Goal: Information Seeking & Learning: Check status

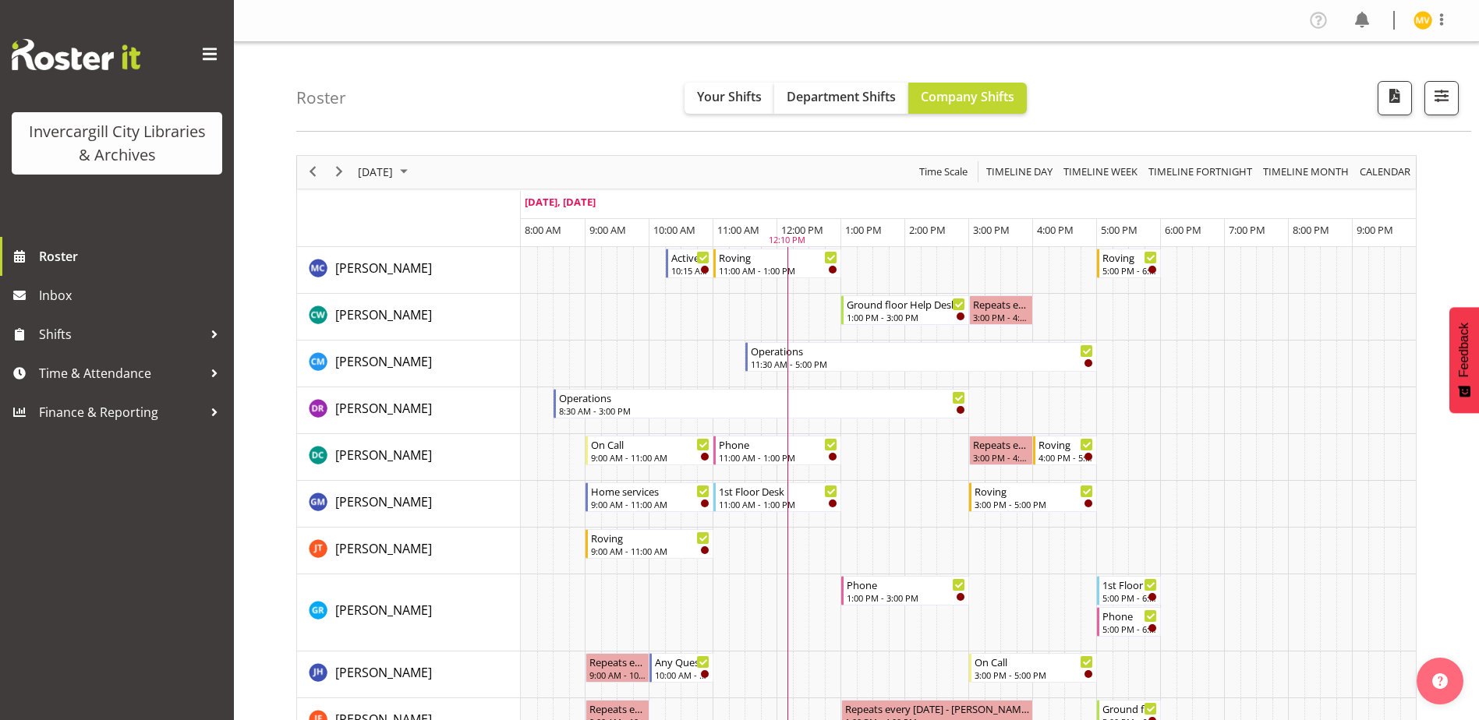
scroll to position [390, 0]
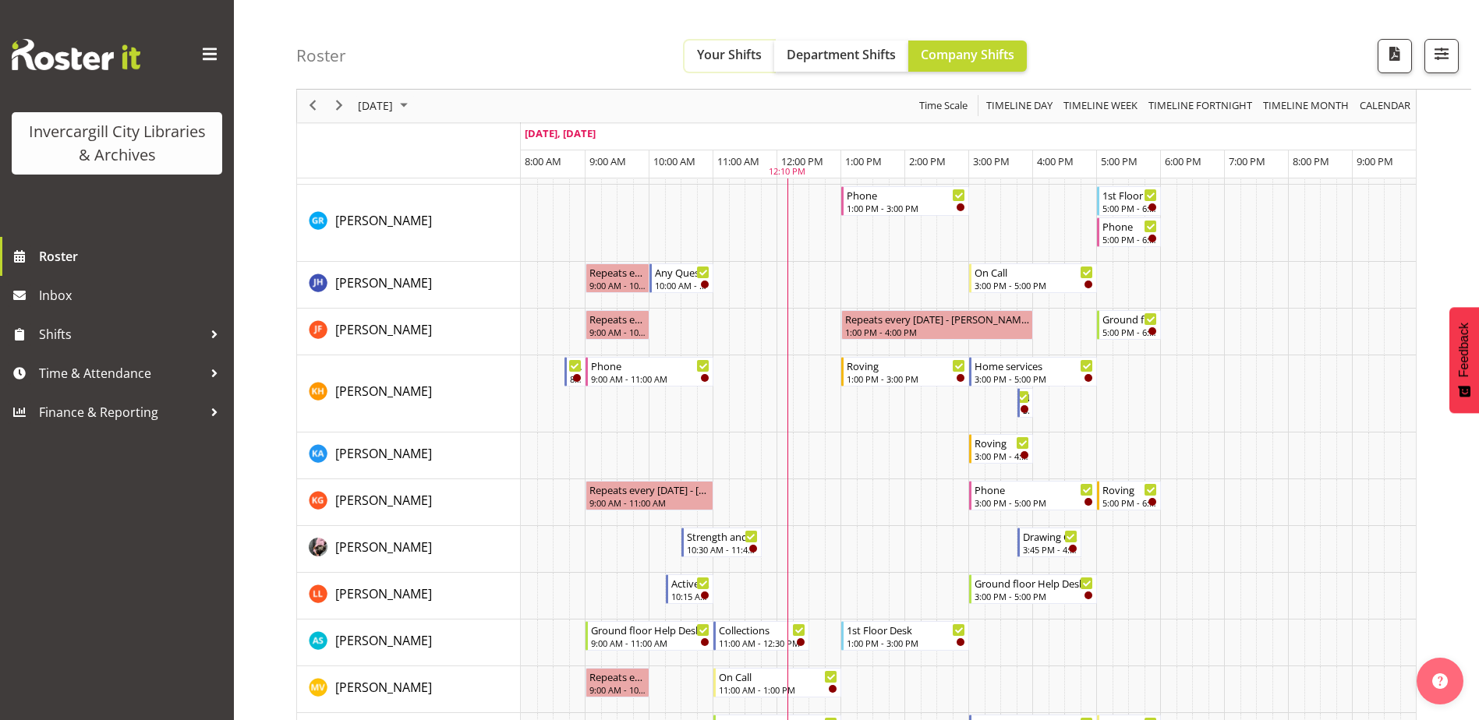
click at [720, 54] on span "Your Shifts" at bounding box center [729, 54] width 65 height 17
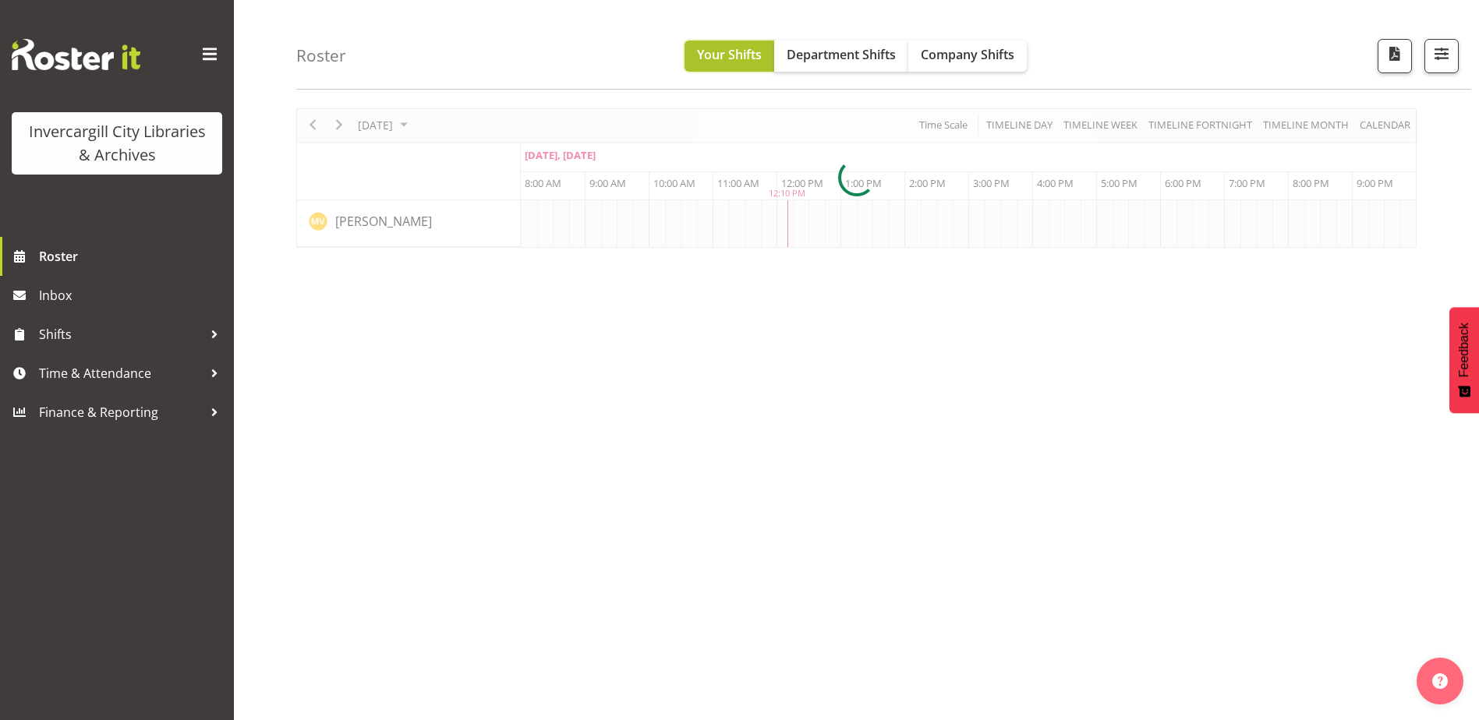
scroll to position [47, 0]
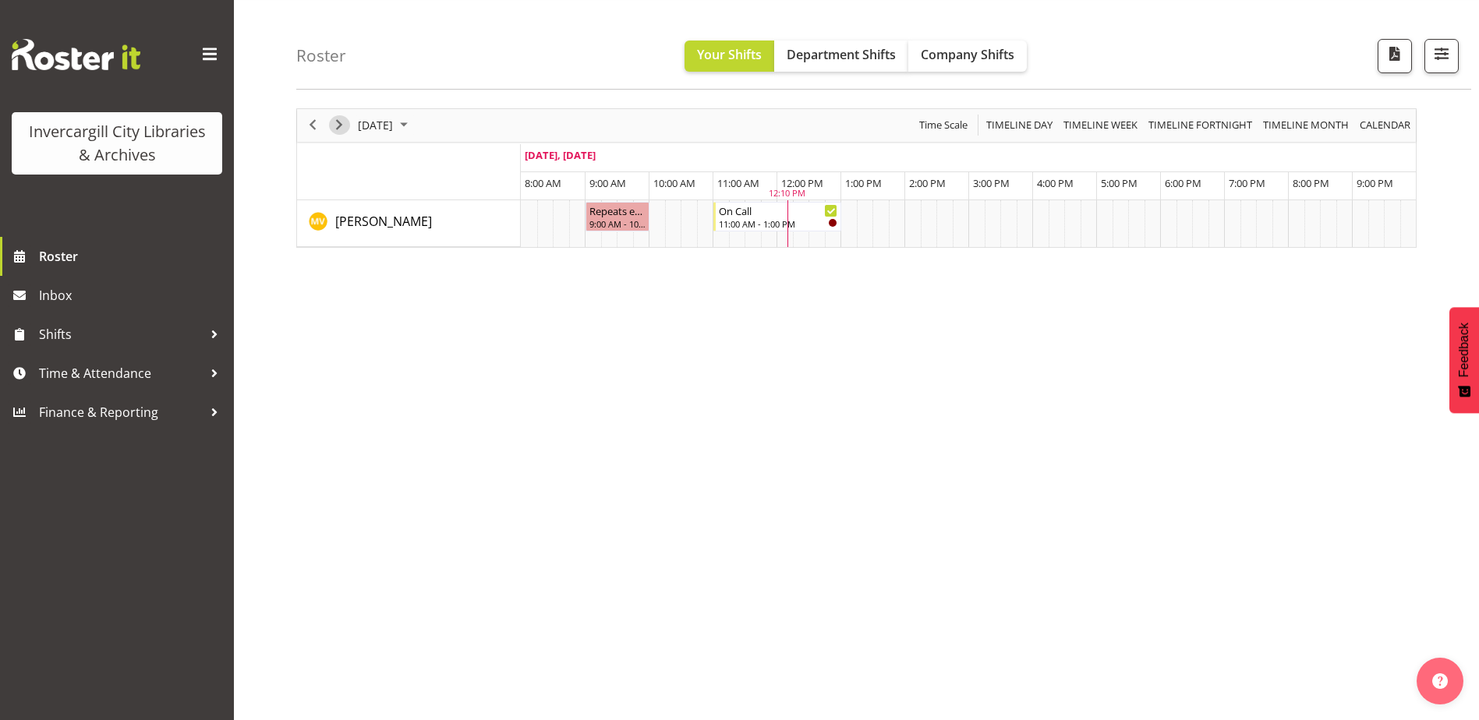
click at [338, 122] on span "Next" at bounding box center [339, 124] width 19 height 19
click at [1095, 126] on span "Timeline Week" at bounding box center [1100, 124] width 77 height 19
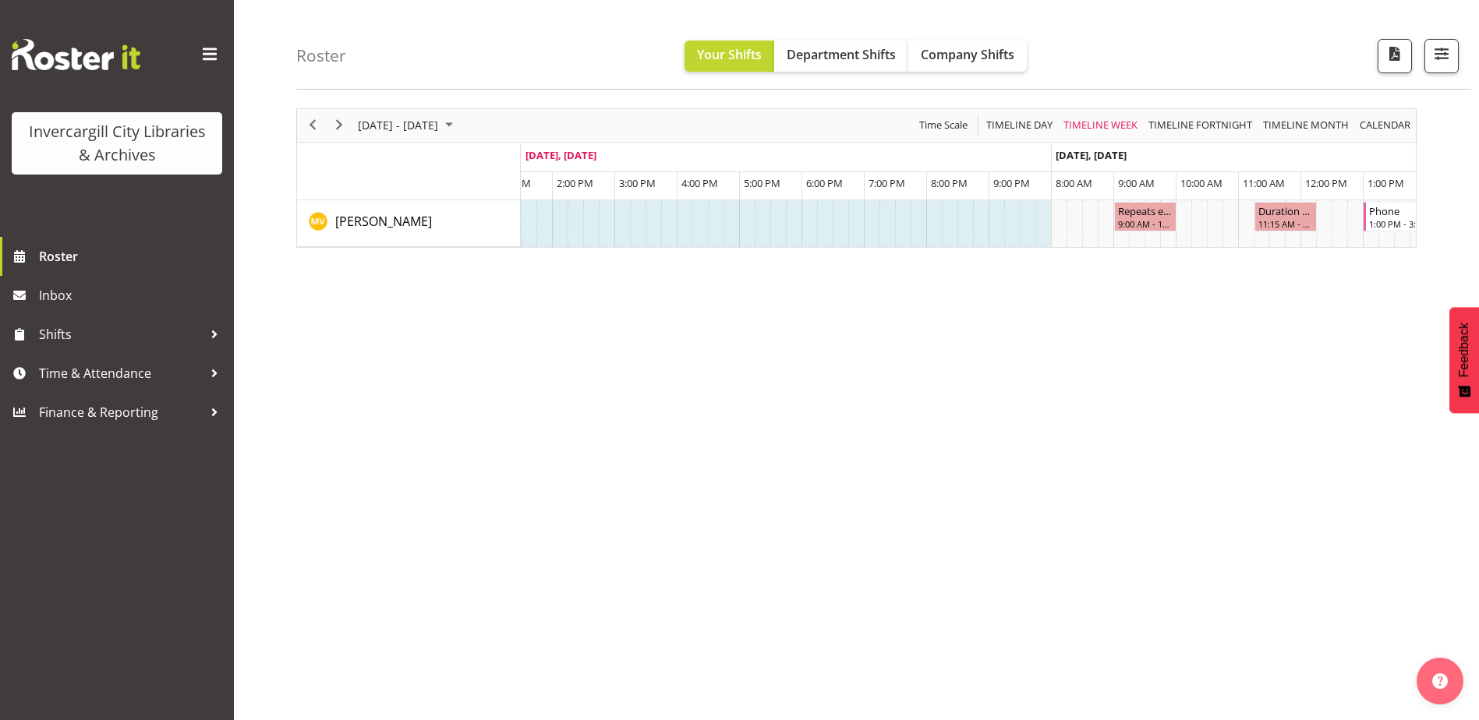
scroll to position [0, 1289]
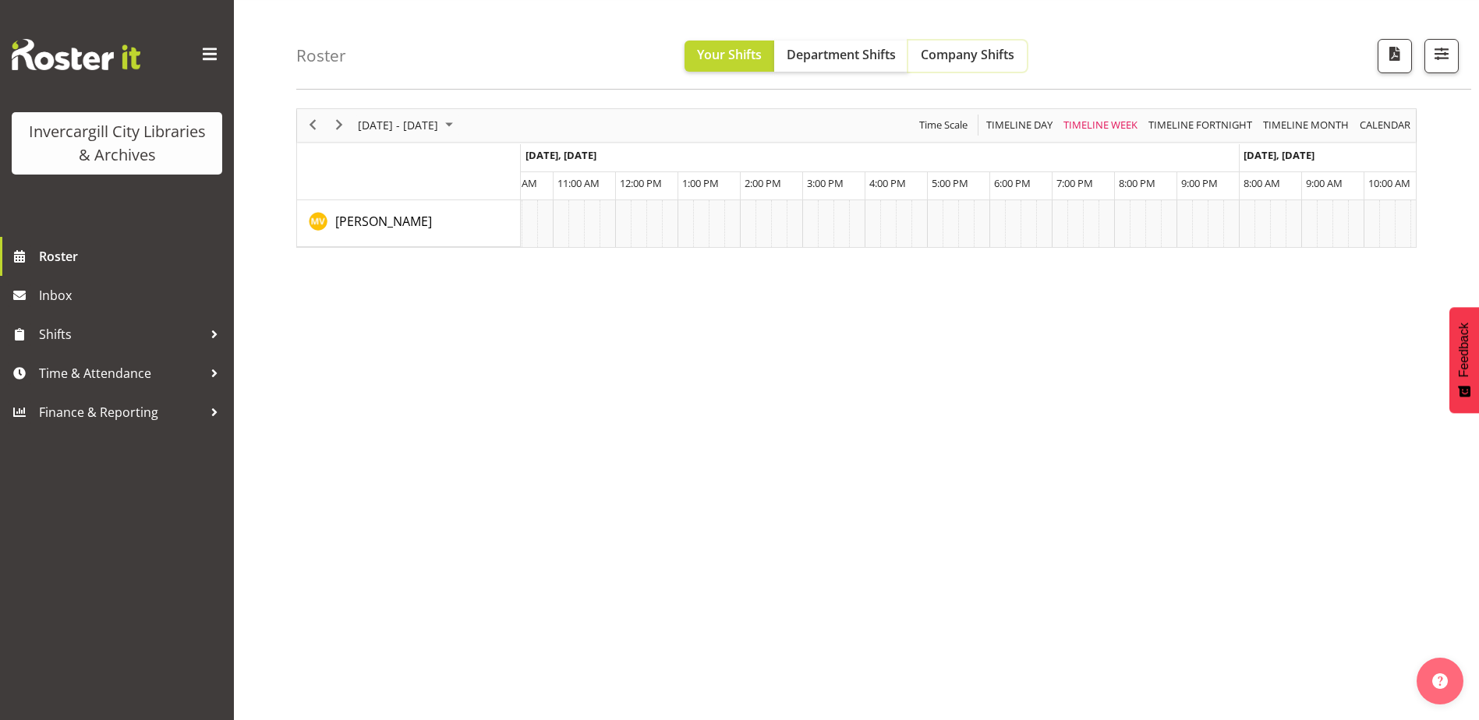
click at [971, 56] on span "Company Shifts" at bounding box center [968, 54] width 94 height 17
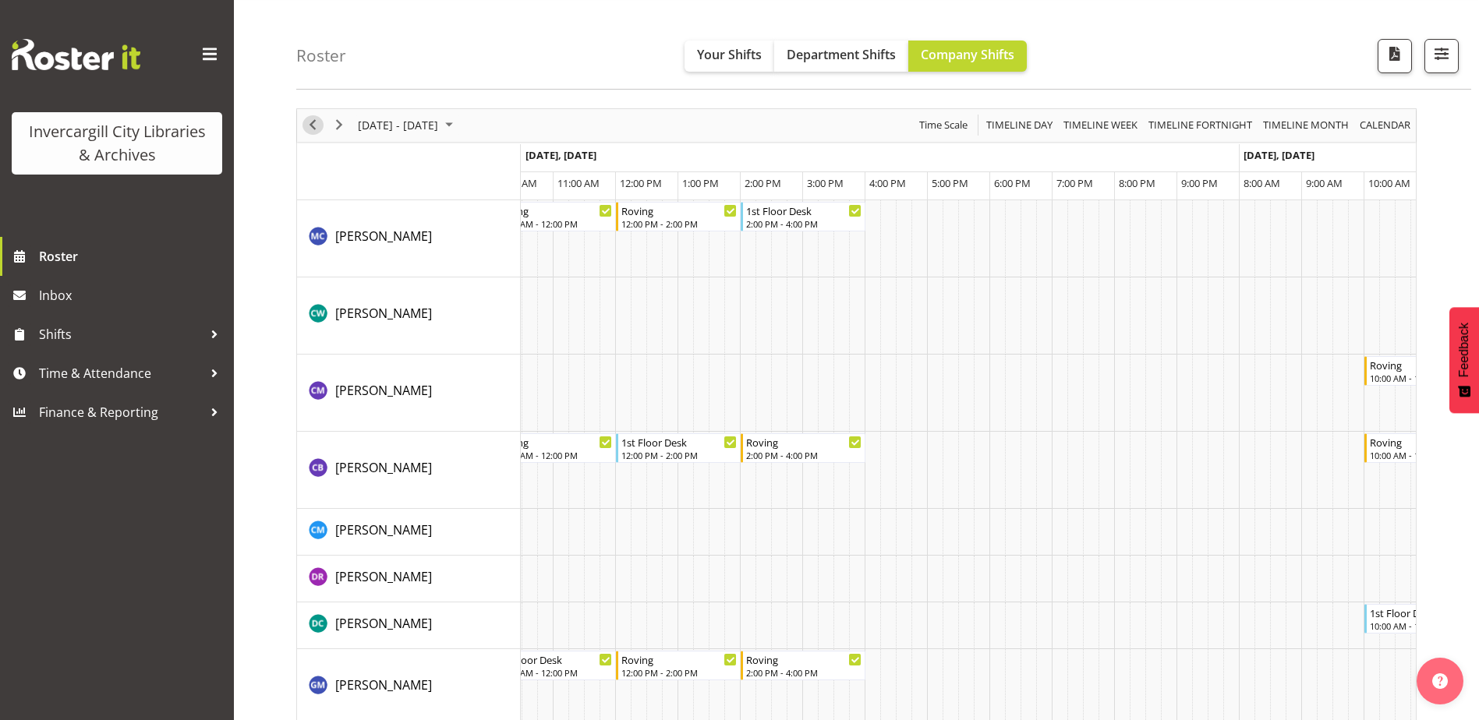
click at [313, 125] on span "Previous" at bounding box center [312, 124] width 19 height 19
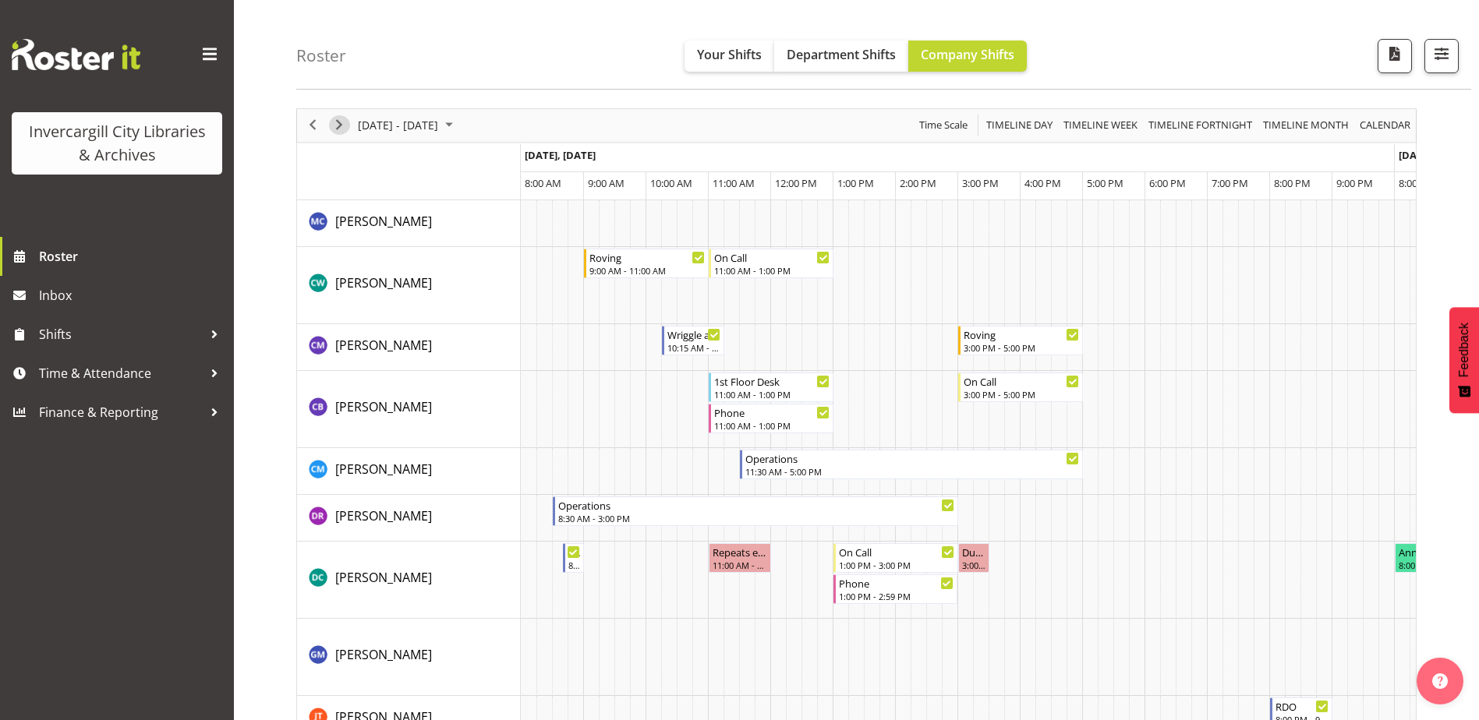
click at [341, 126] on span "Next" at bounding box center [339, 124] width 19 height 19
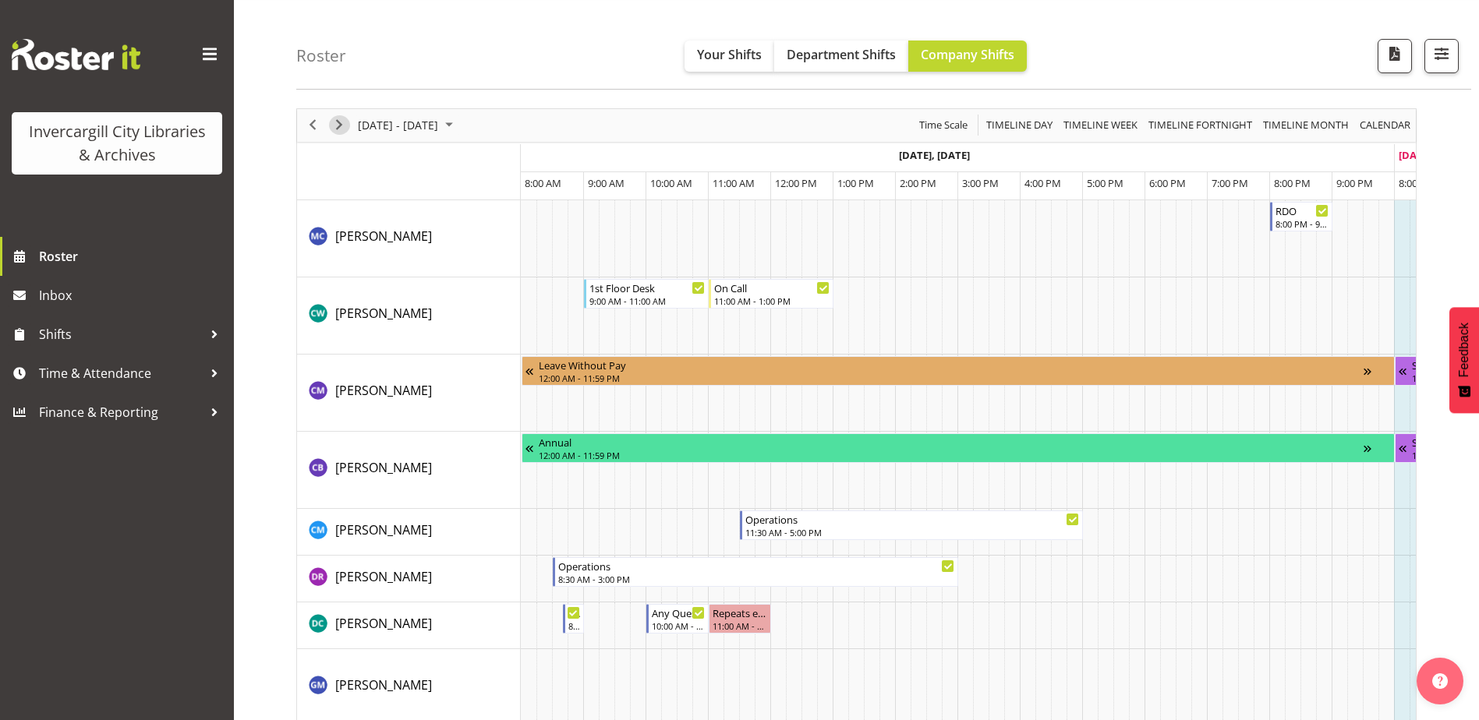
click at [338, 127] on span "Next" at bounding box center [339, 124] width 19 height 19
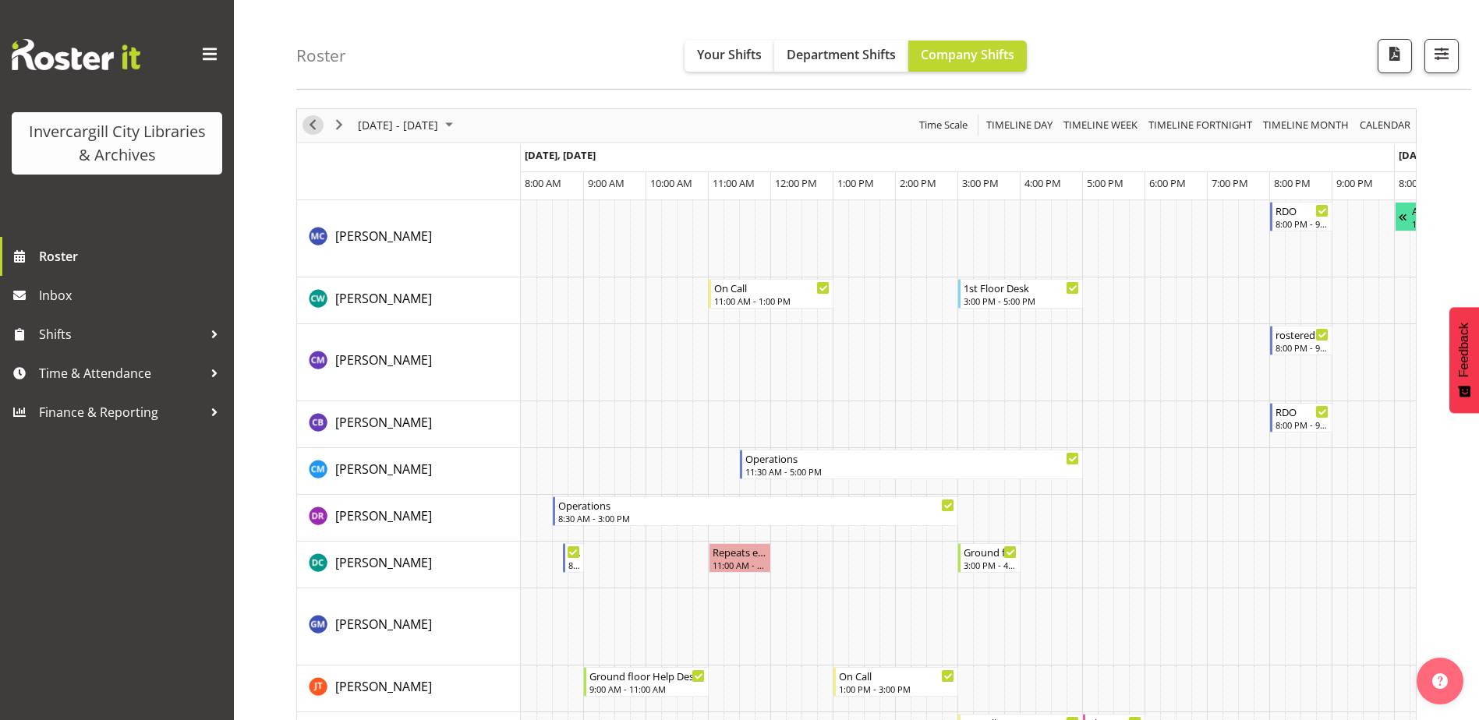
click at [310, 126] on span "Previous" at bounding box center [312, 124] width 19 height 19
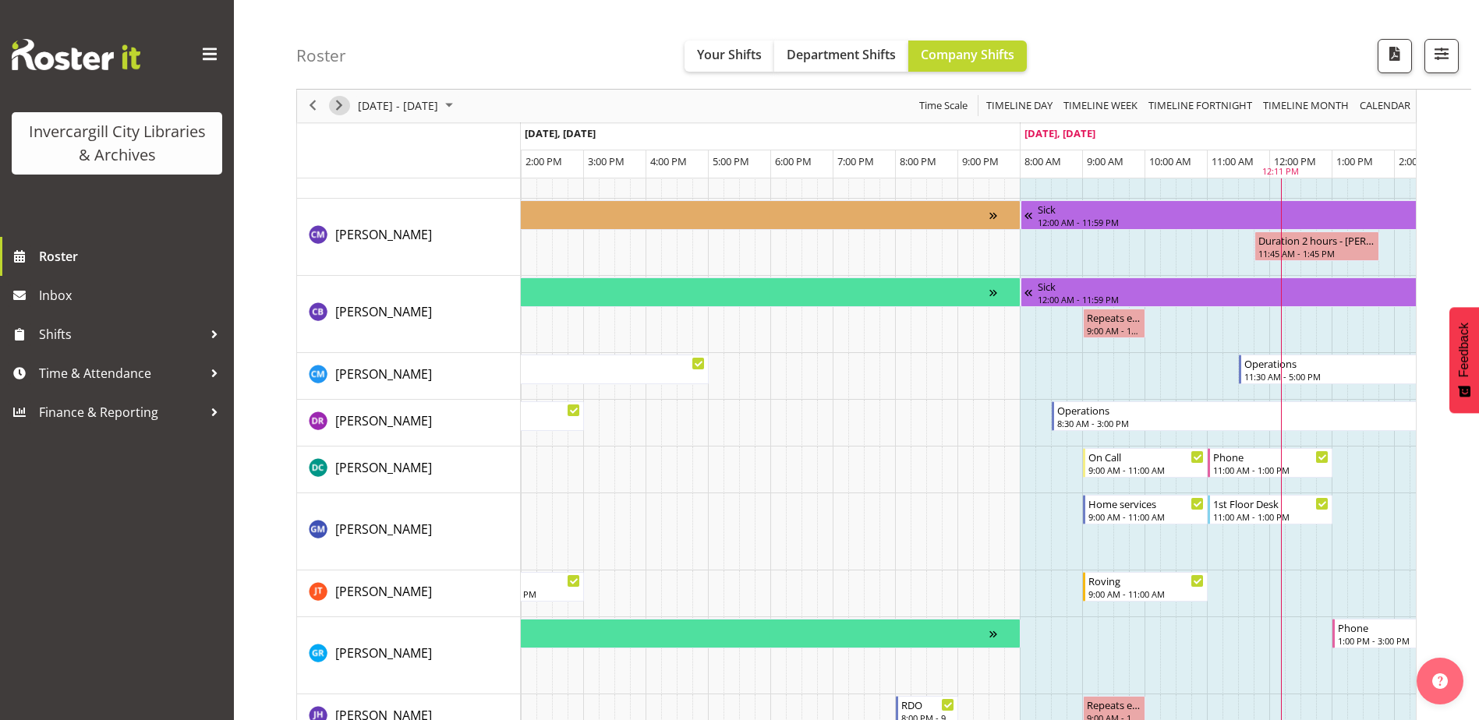
click at [335, 106] on span "Next" at bounding box center [339, 106] width 19 height 19
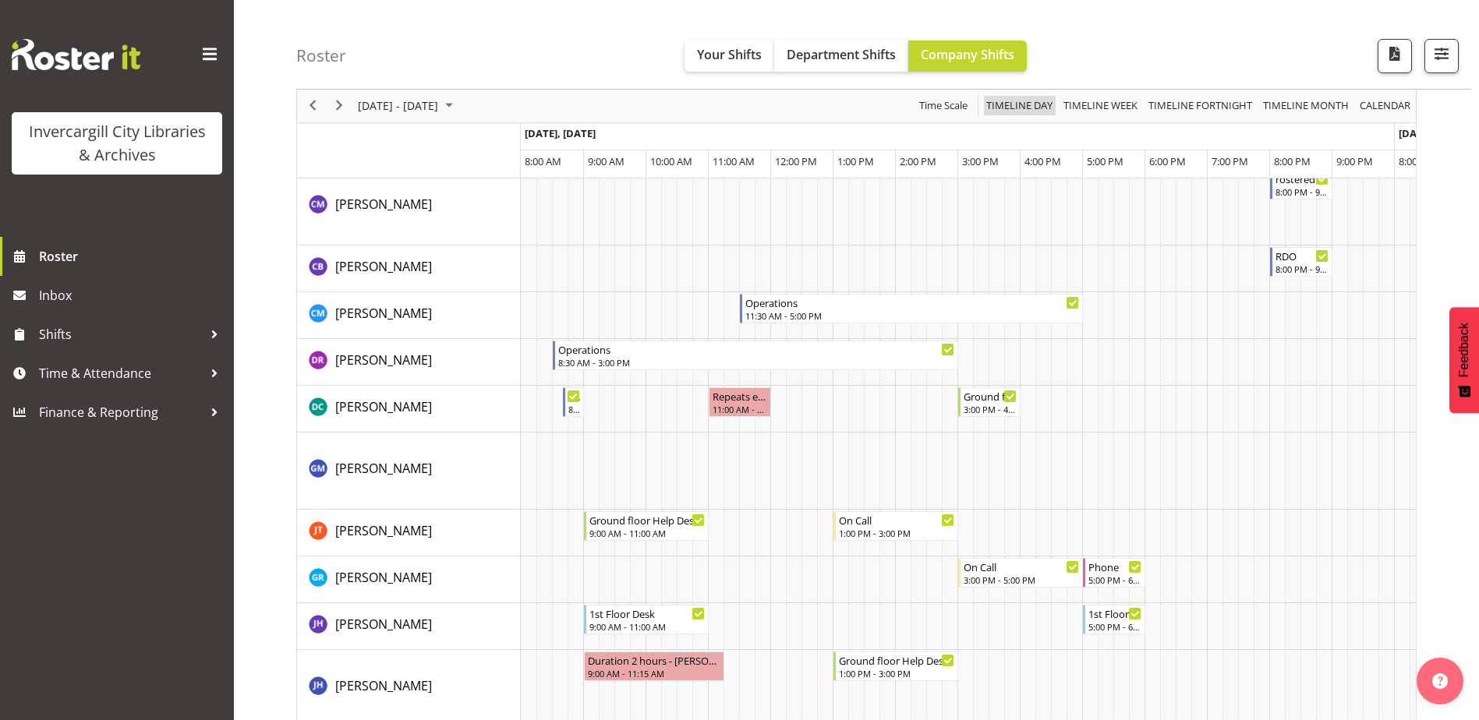
click at [1004, 108] on span "Timeline Day" at bounding box center [1019, 106] width 69 height 19
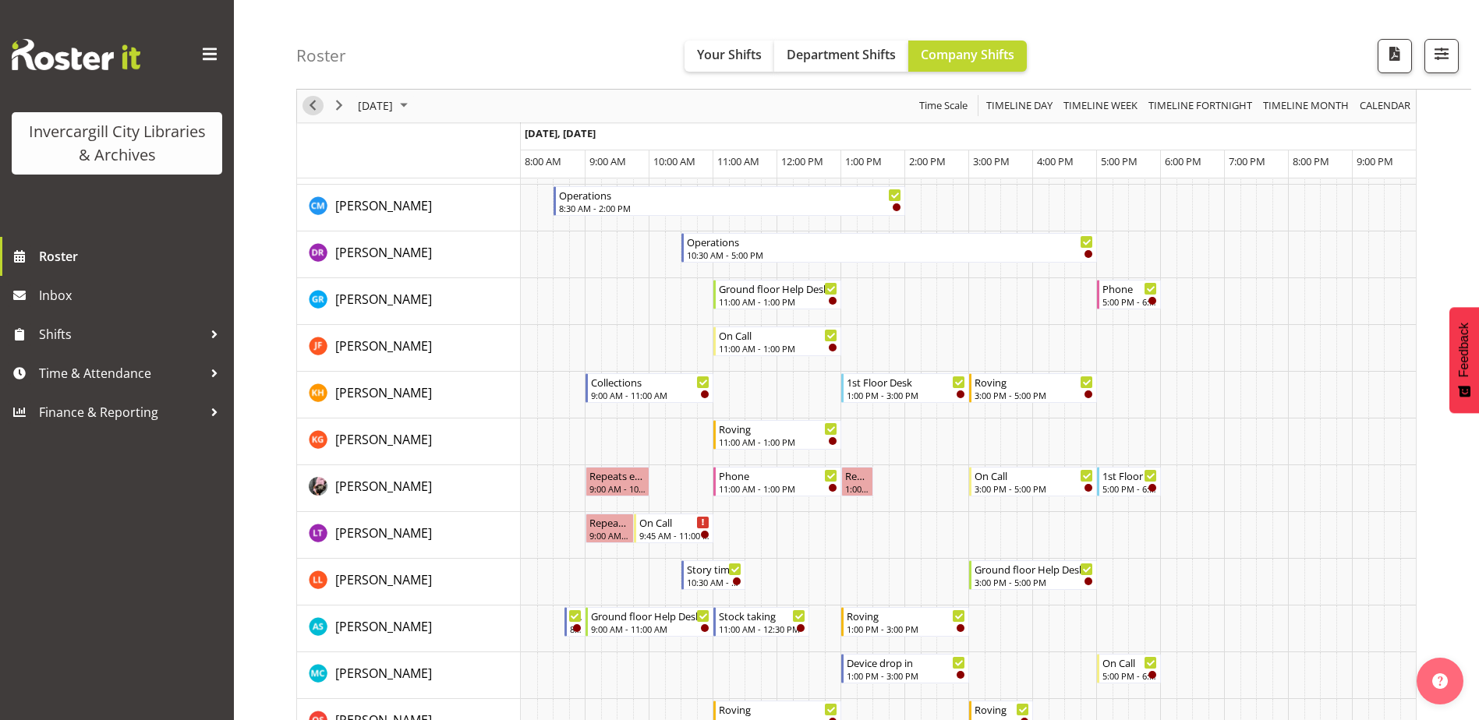
click at [305, 104] on span "Previous" at bounding box center [312, 106] width 19 height 19
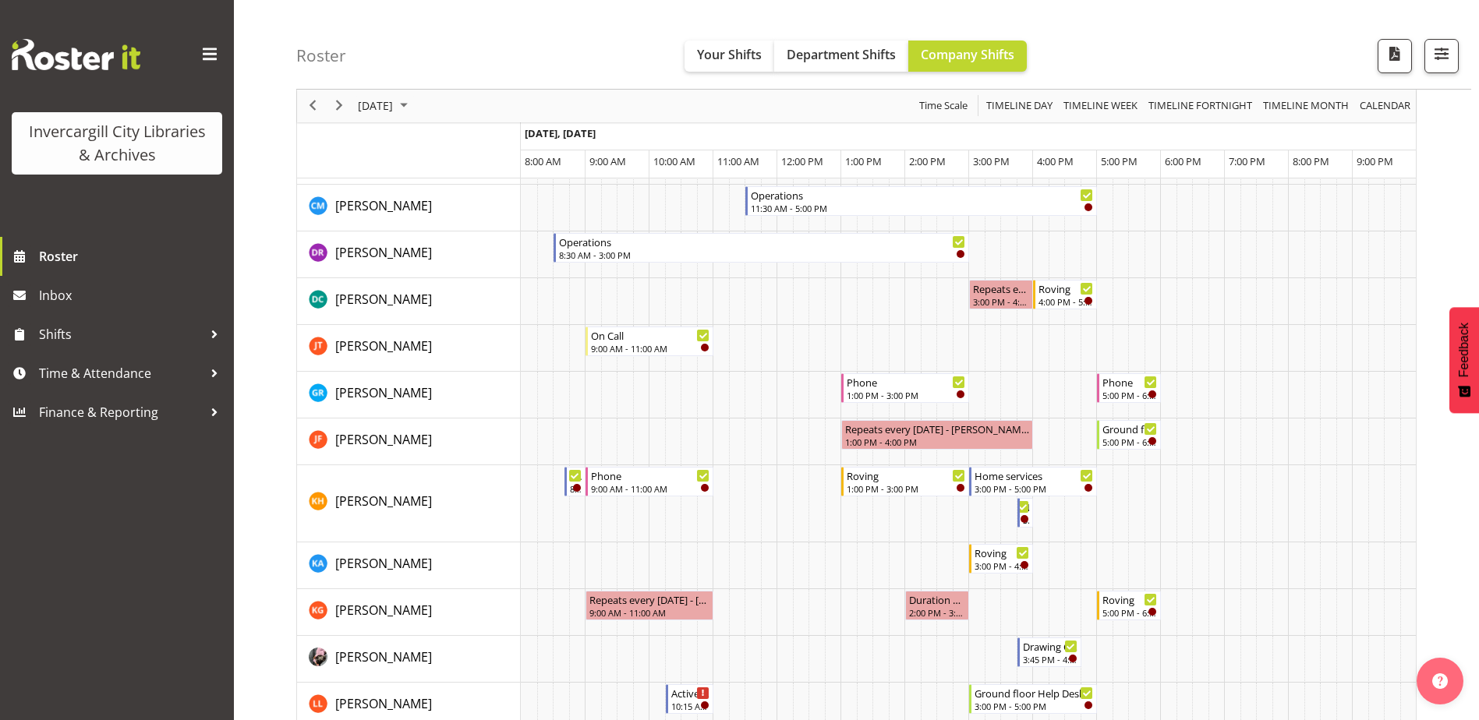
click at [413, 106] on span "October 2025" at bounding box center [404, 106] width 19 height 19
click at [420, 222] on span "7" at bounding box center [423, 225] width 23 height 23
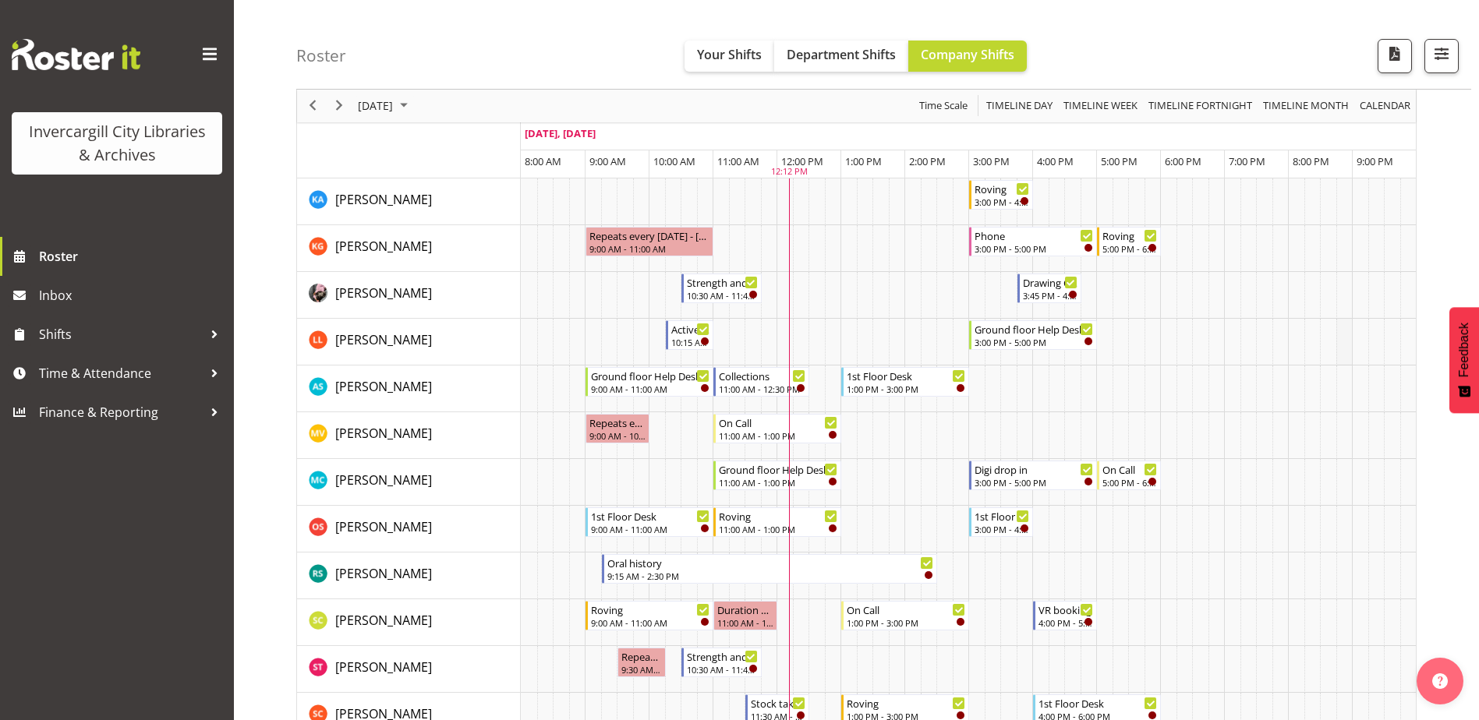
scroll to position [671, 0]
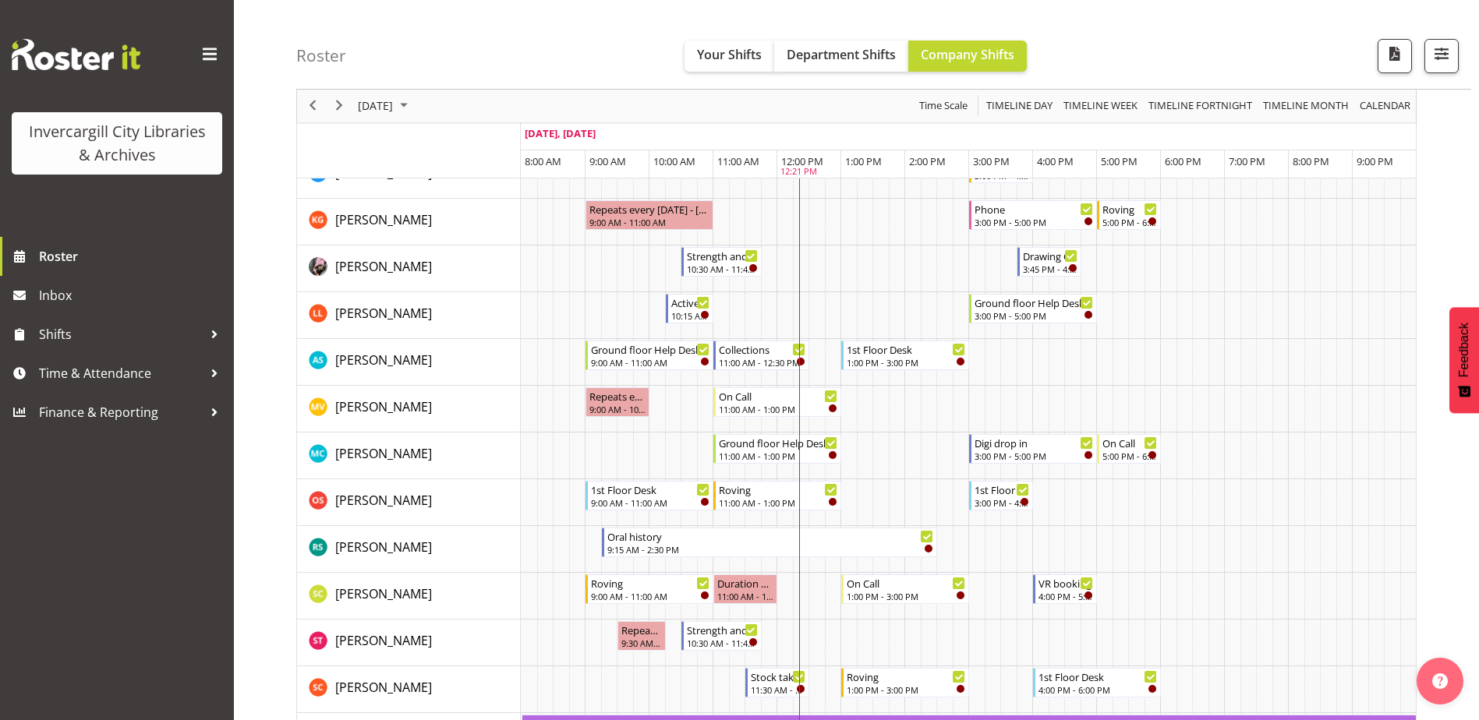
click at [201, 61] on span at bounding box center [209, 54] width 25 height 25
